Goal: Navigation & Orientation: Find specific page/section

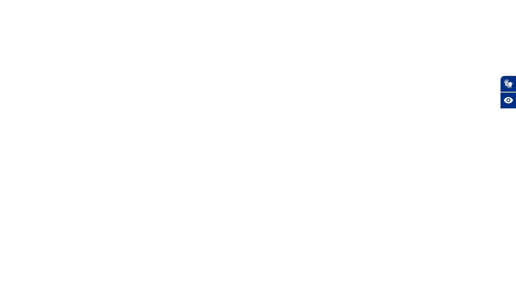
select select
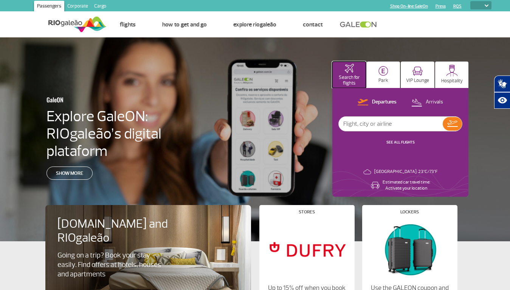
click at [349, 75] on p "Search for flights" at bounding box center [349, 80] width 26 height 11
click at [383, 75] on img at bounding box center [383, 71] width 10 height 10
click at [417, 75] on img at bounding box center [417, 71] width 10 height 9
click at [452, 75] on img at bounding box center [452, 71] width 12 height 12
click at [377, 102] on p "Departures" at bounding box center [384, 102] width 25 height 7
